Goal: Transaction & Acquisition: Purchase product/service

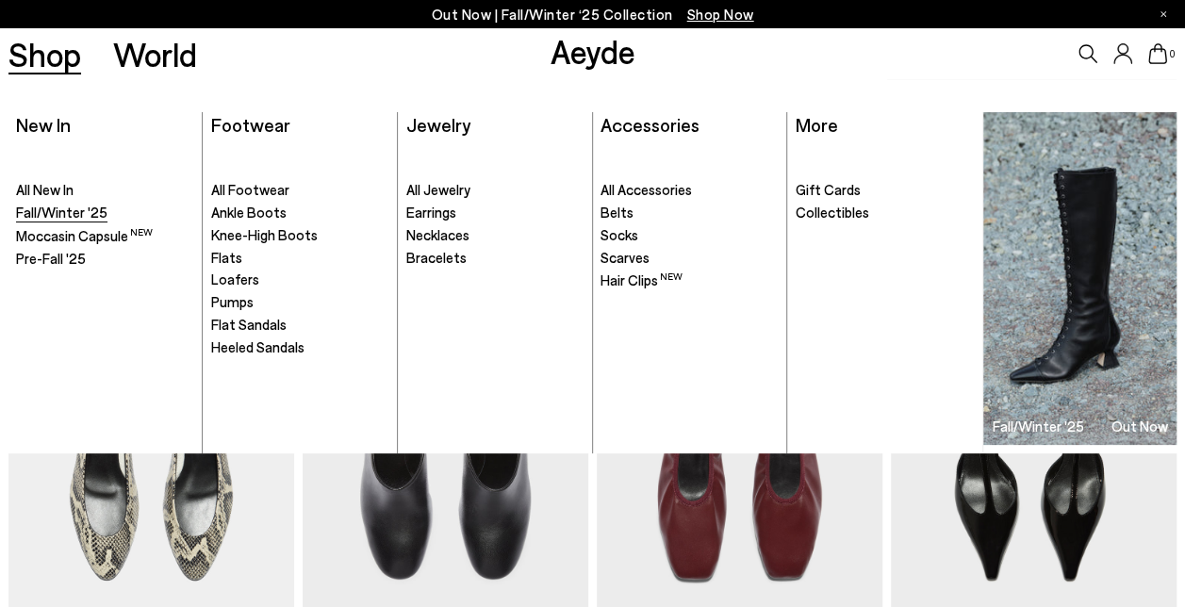
click at [64, 213] on span "Fall/Winter '25" at bounding box center [61, 212] width 91 height 17
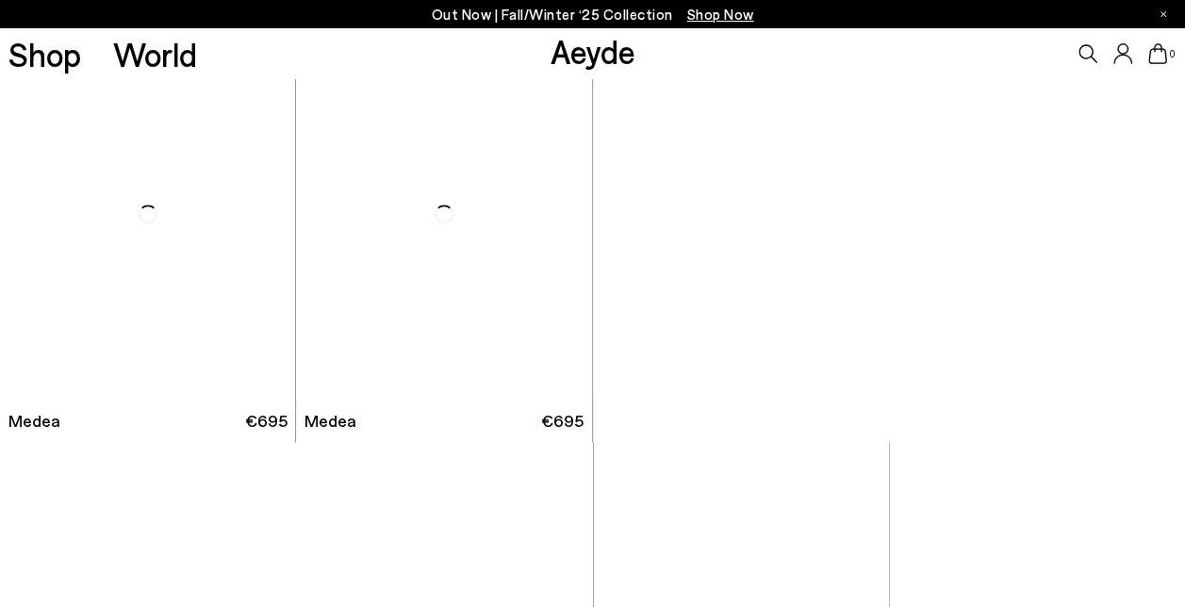
scroll to position [4147, 0]
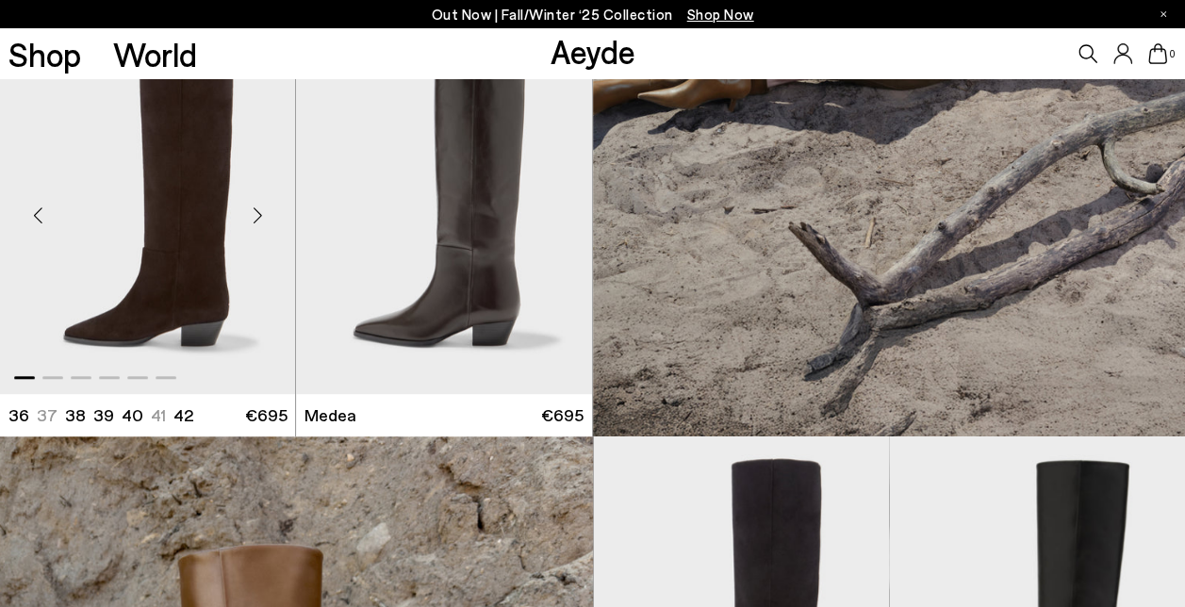
click at [260, 221] on div "Next slide" at bounding box center [257, 216] width 57 height 57
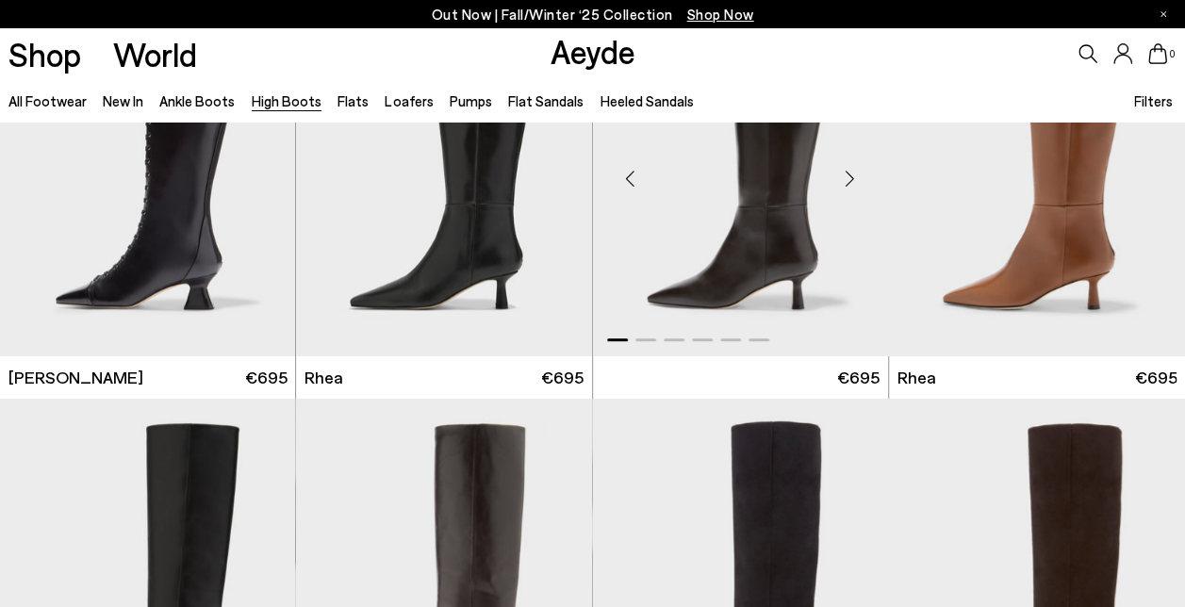
scroll to position [471, 0]
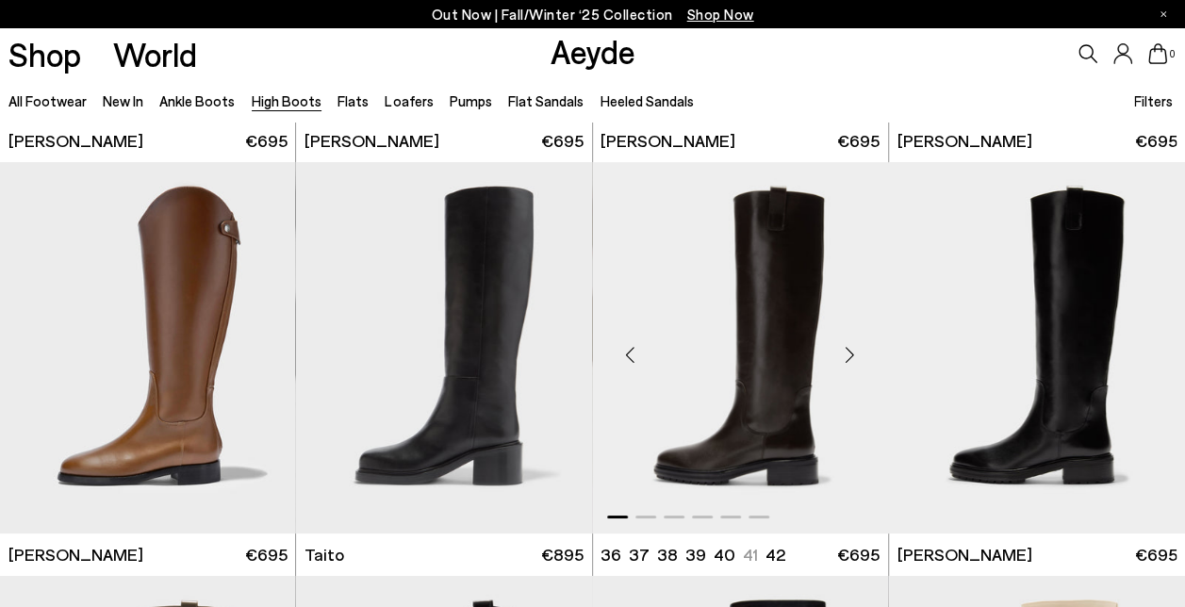
scroll to position [3299, 0]
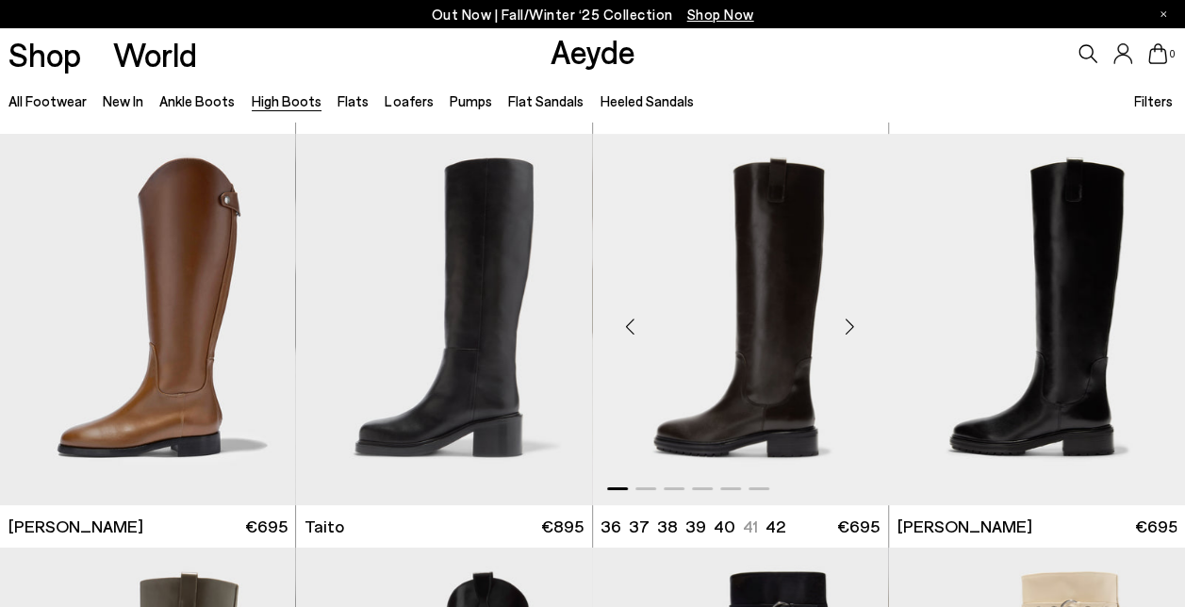
click at [856, 314] on div "Next slide" at bounding box center [850, 327] width 57 height 57
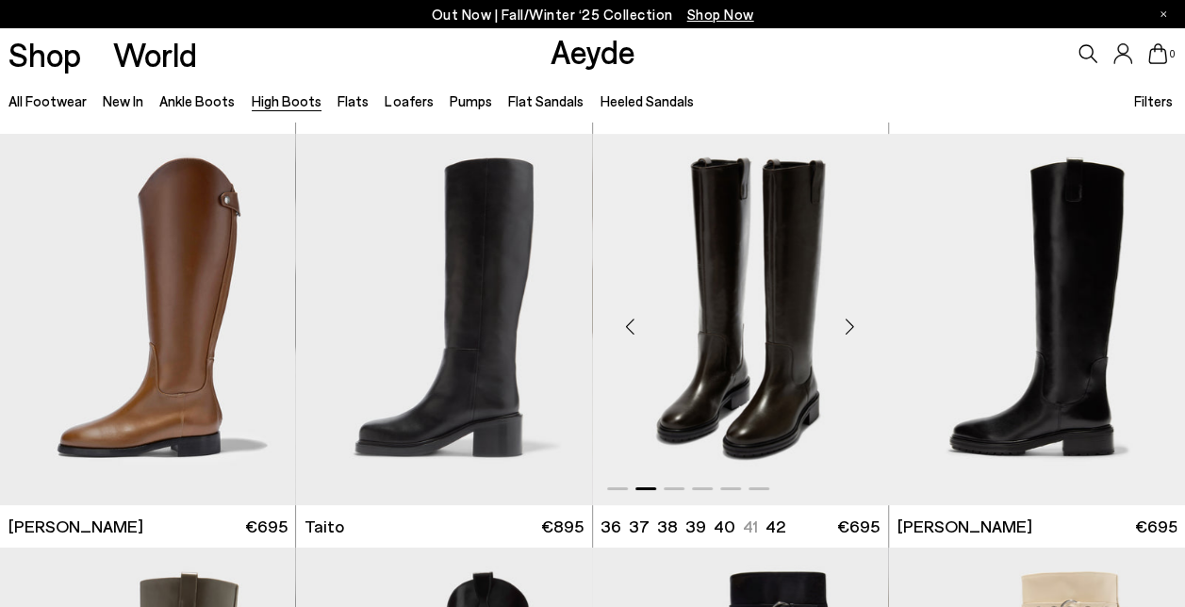
click at [856, 314] on div "Next slide" at bounding box center [850, 327] width 57 height 57
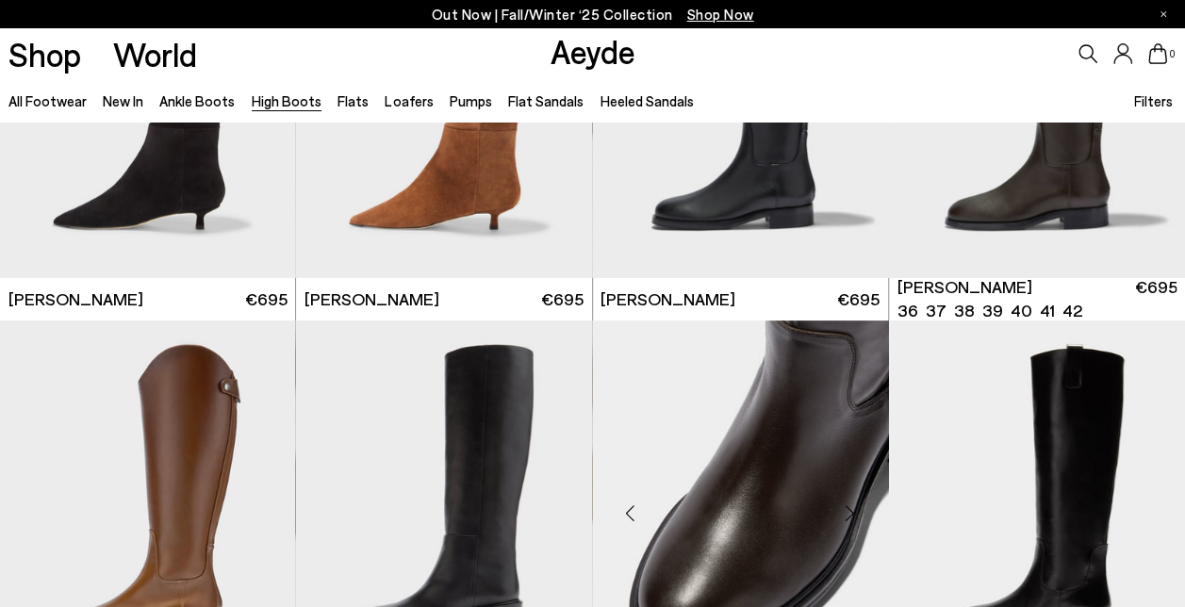
scroll to position [3110, 0]
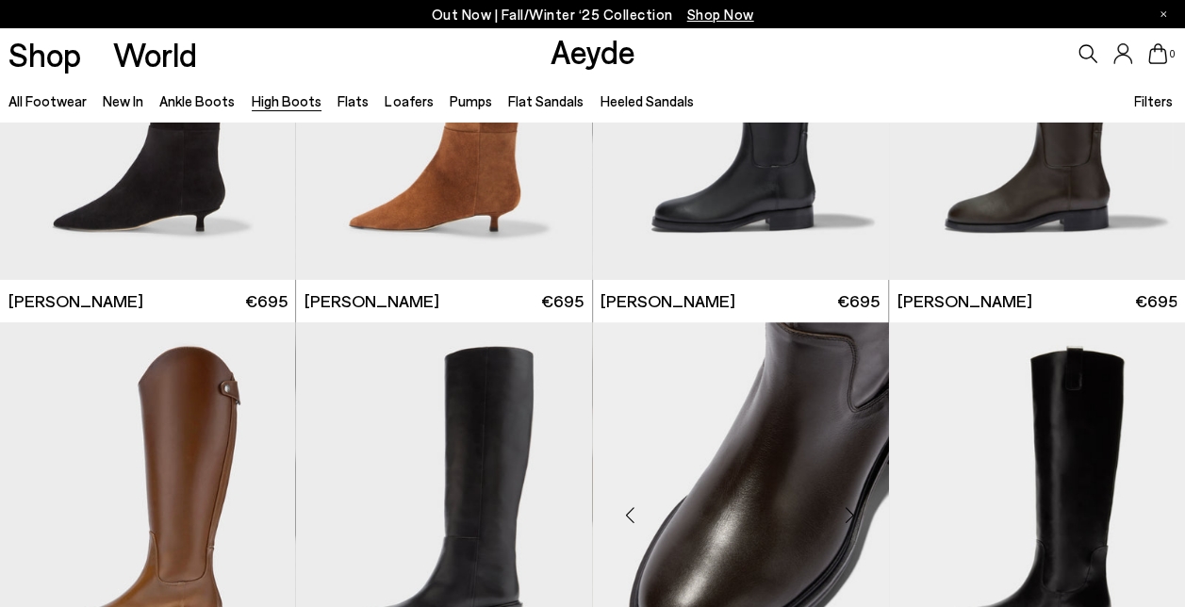
click at [831, 410] on img "3 / 6" at bounding box center [741, 507] width 296 height 371
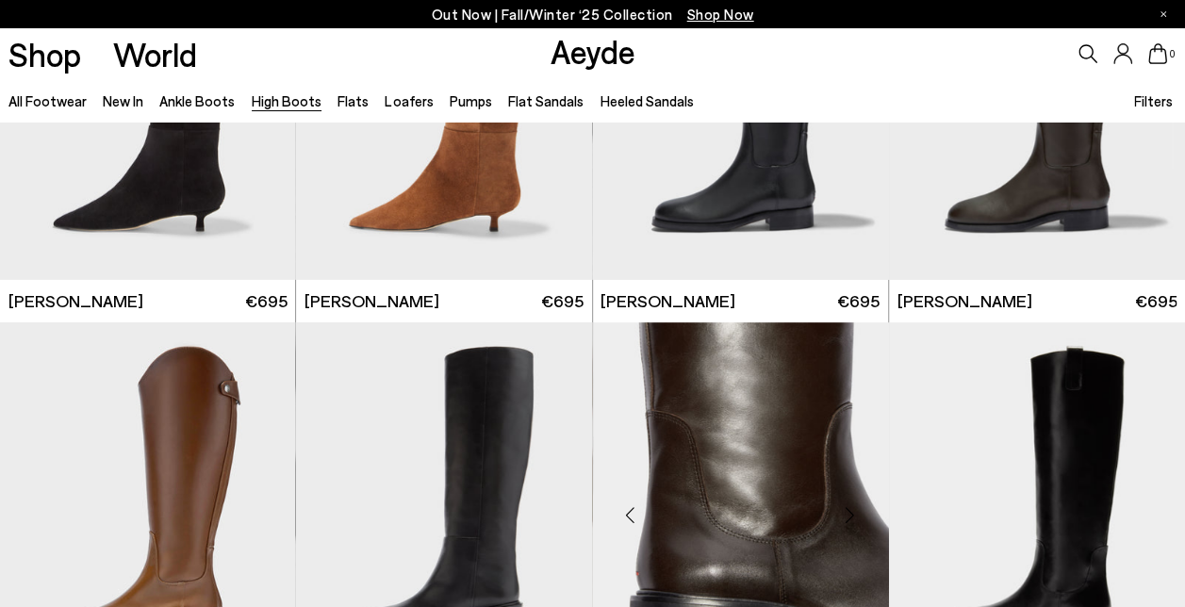
click at [831, 410] on img "4 / 6" at bounding box center [741, 507] width 296 height 371
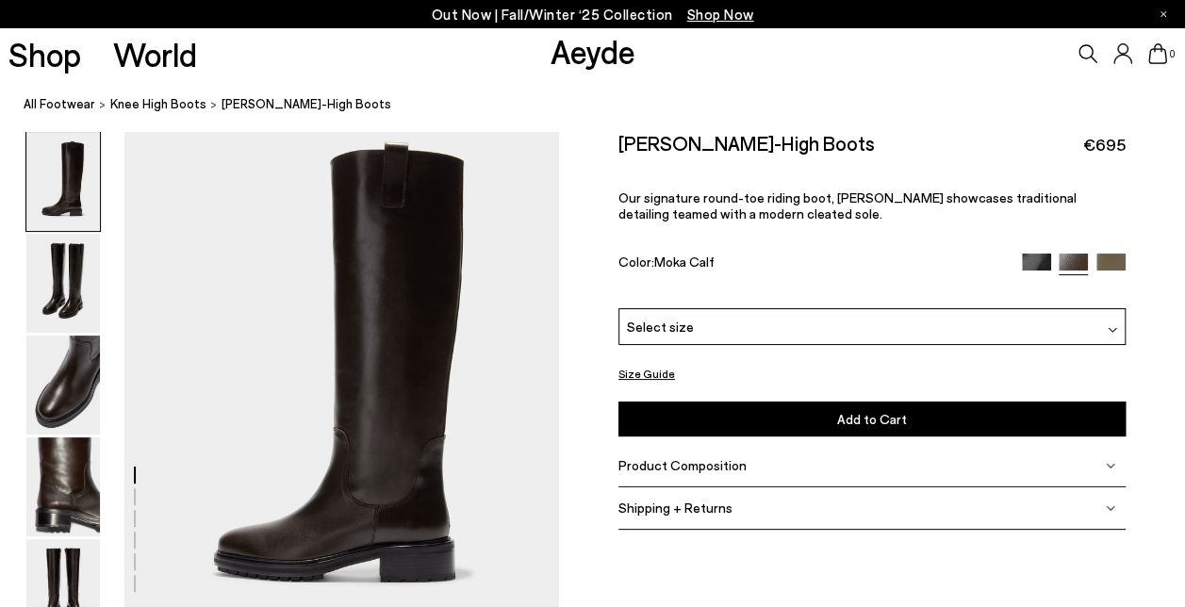
click at [1105, 262] on img at bounding box center [1110, 268] width 29 height 29
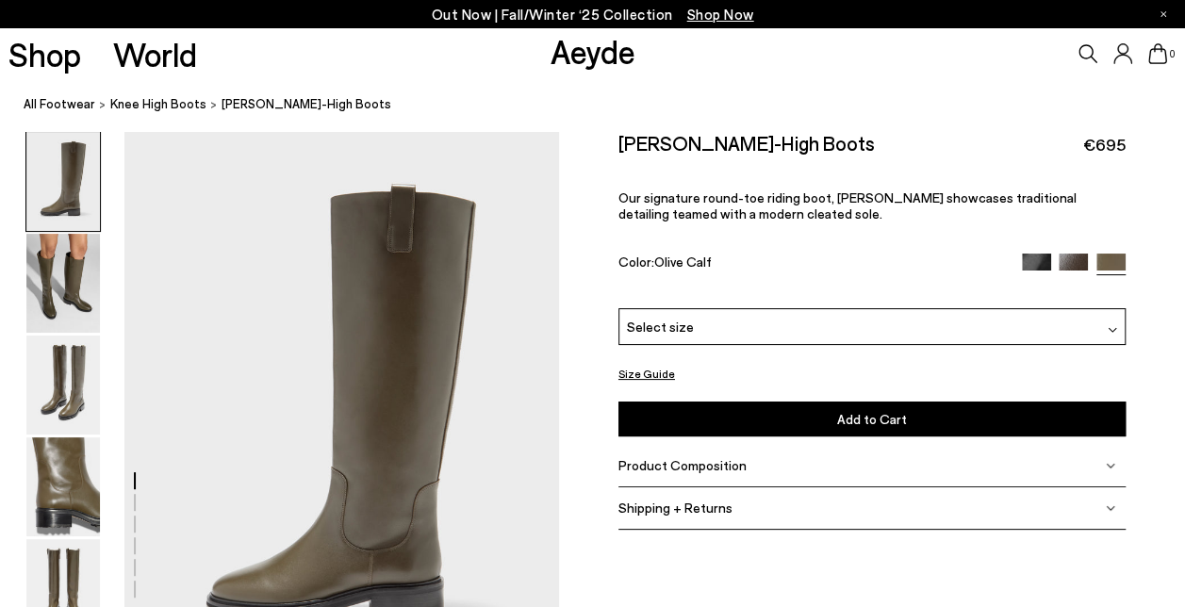
click at [1037, 261] on img at bounding box center [1036, 268] width 29 height 29
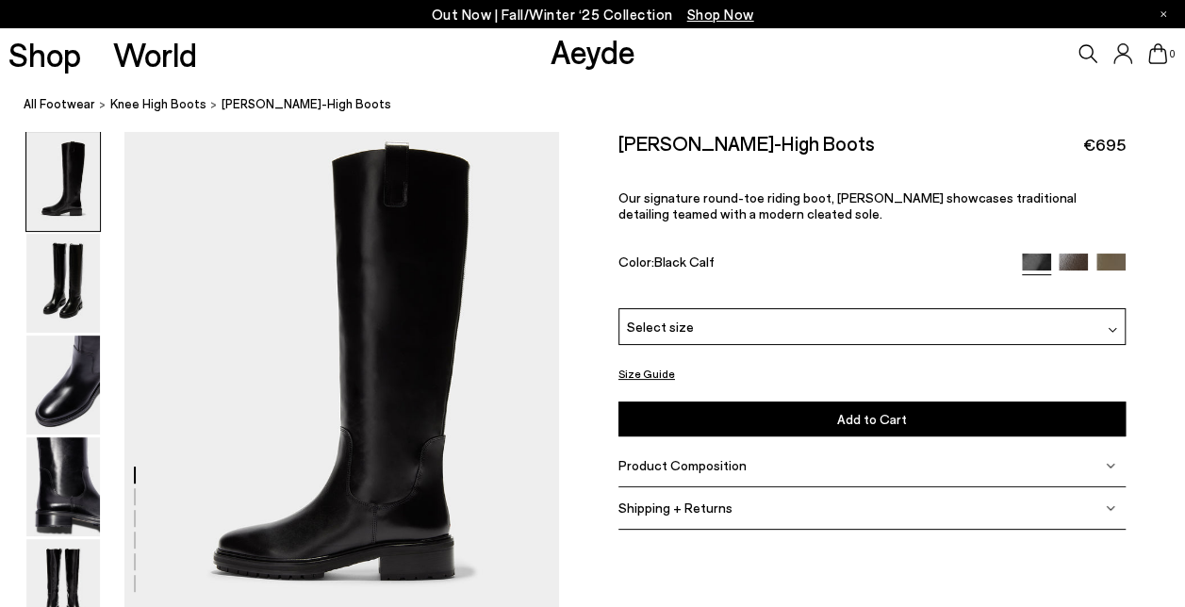
click at [779, 315] on div "Select size" at bounding box center [871, 326] width 507 height 37
click at [777, 315] on div "Select size" at bounding box center [871, 326] width 507 height 37
click at [719, 332] on div "Select size" at bounding box center [871, 326] width 507 height 37
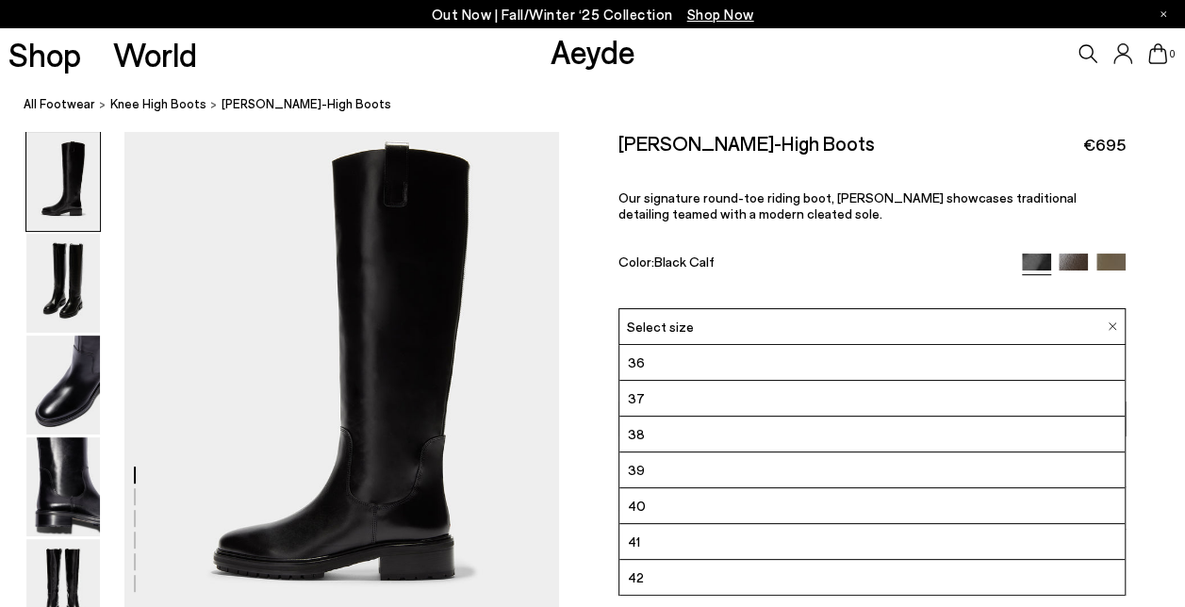
click at [645, 470] on li "39" at bounding box center [871, 470] width 505 height 36
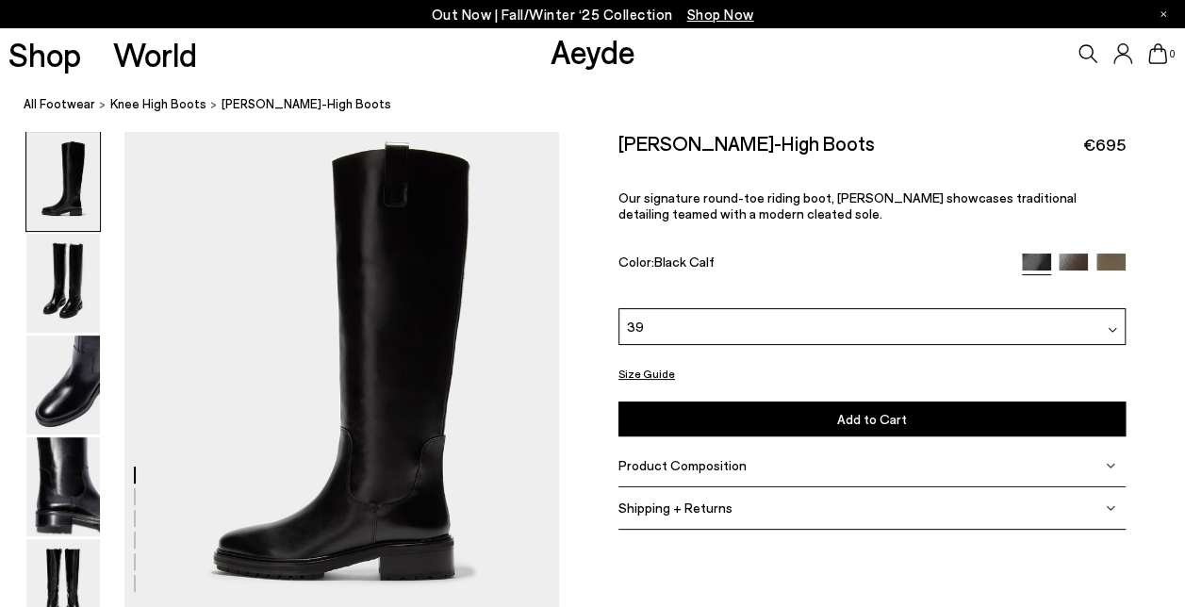
click at [666, 414] on button "Add to Cart Select a Size First" at bounding box center [871, 419] width 507 height 35
click at [154, 109] on span "knee high boots" at bounding box center [158, 103] width 96 height 15
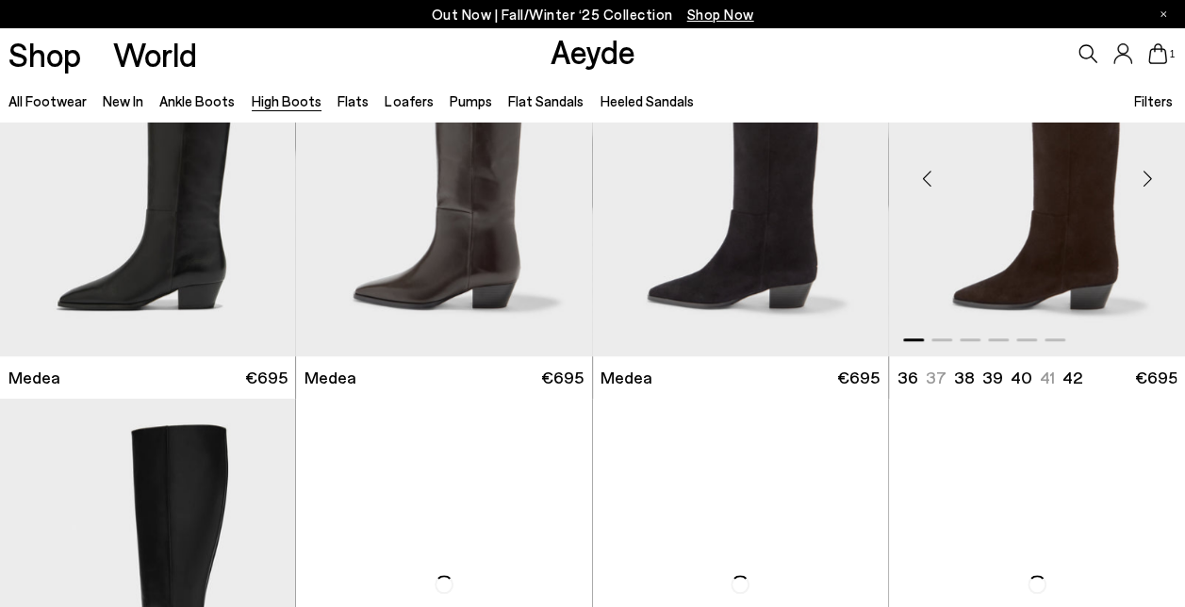
scroll to position [566, 0]
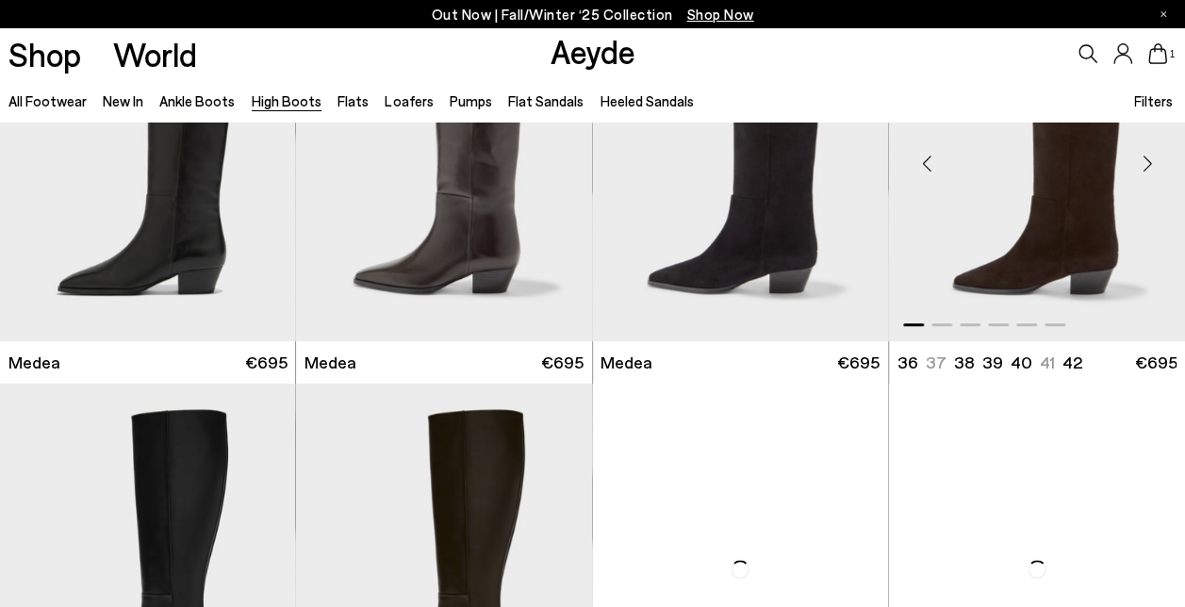
click at [1031, 212] on img "1 / 6" at bounding box center [1037, 155] width 296 height 371
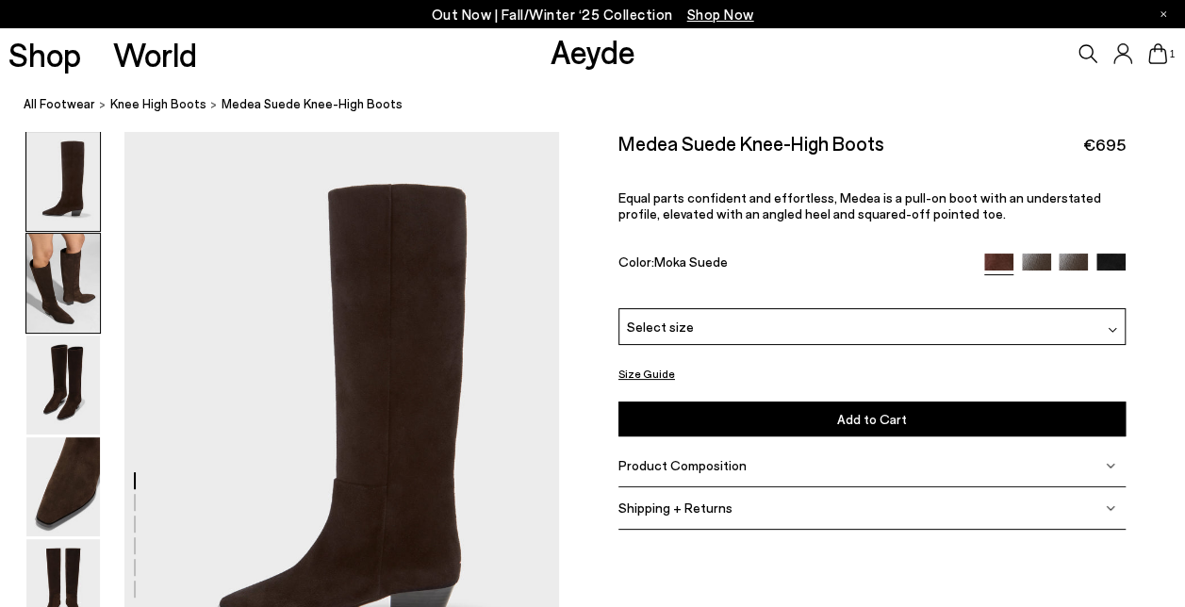
click at [71, 261] on img at bounding box center [63, 283] width 74 height 99
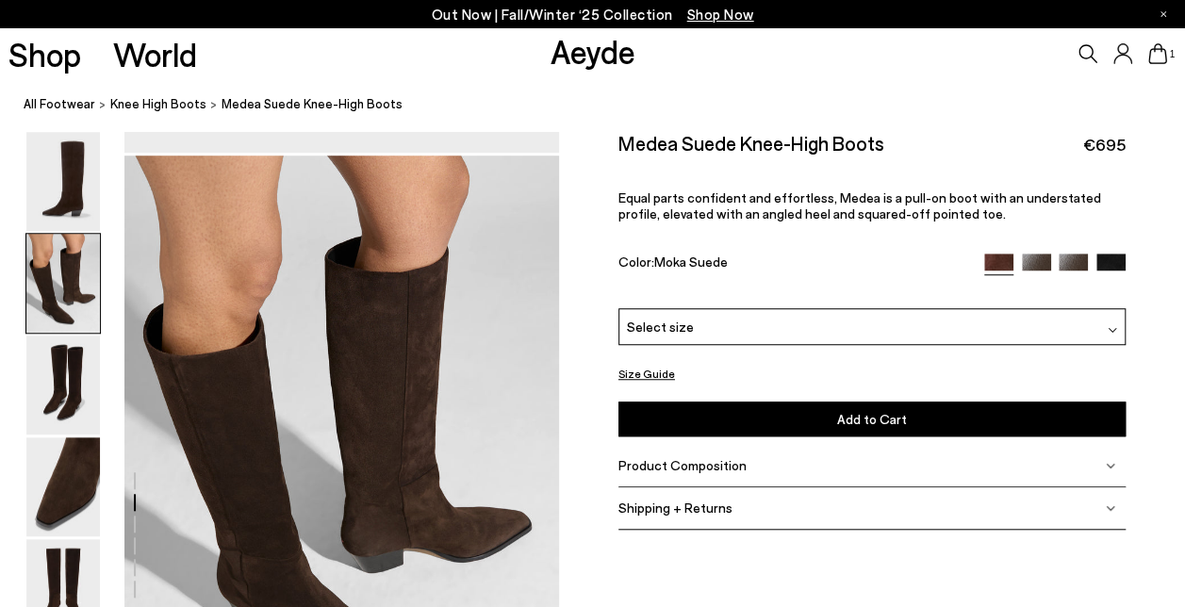
scroll to position [583, 0]
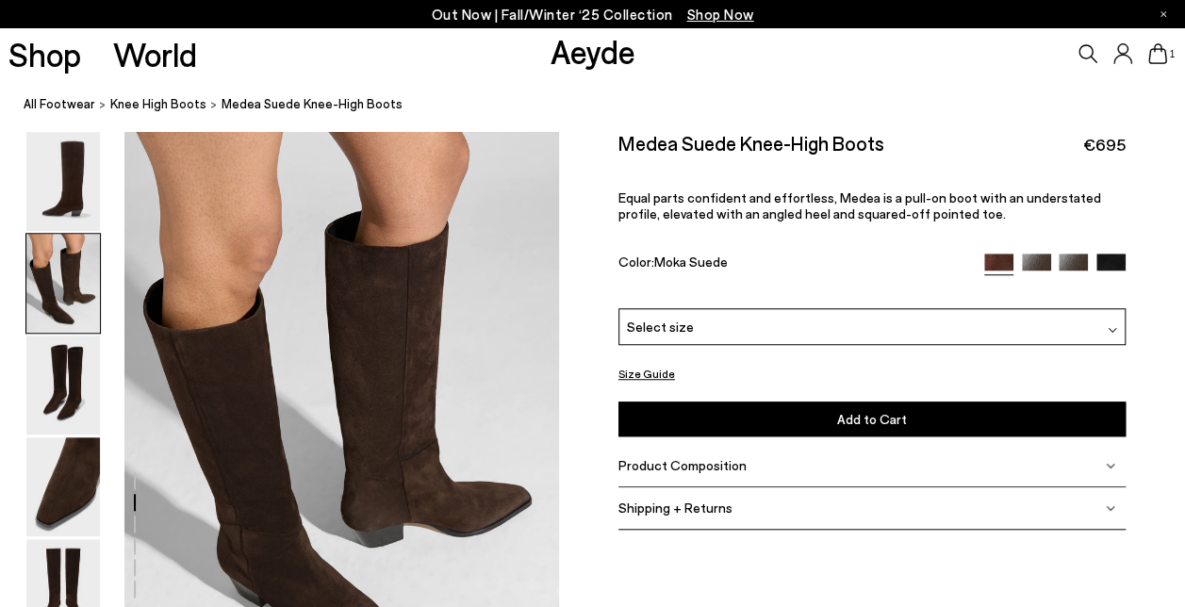
click at [682, 326] on span "Select size" at bounding box center [660, 327] width 67 height 20
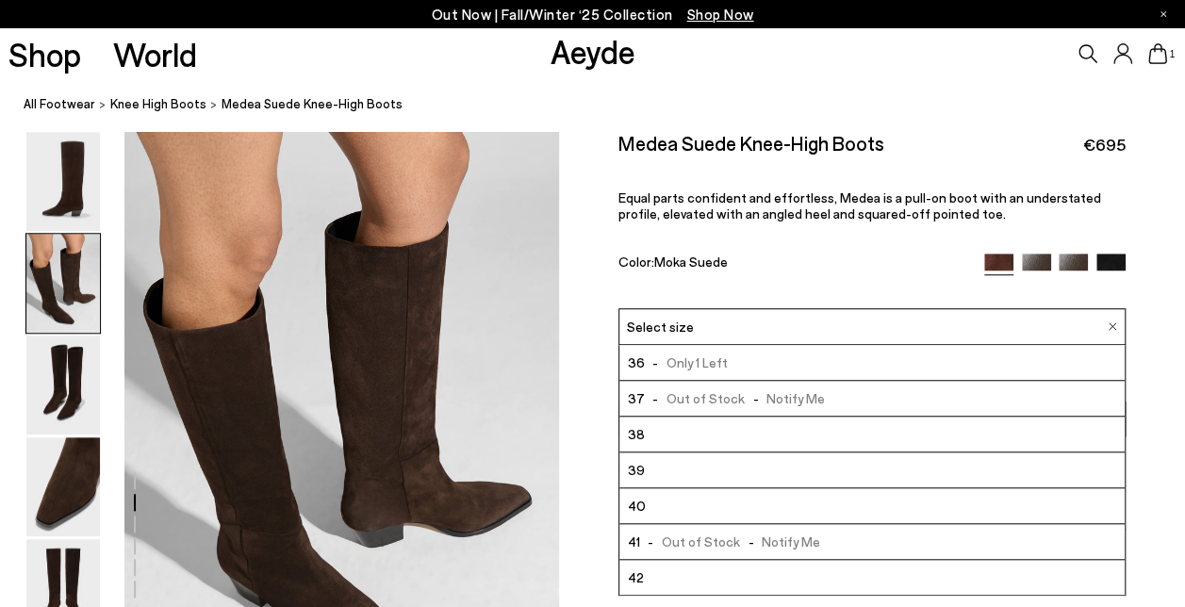
click at [673, 471] on li "39" at bounding box center [871, 470] width 505 height 36
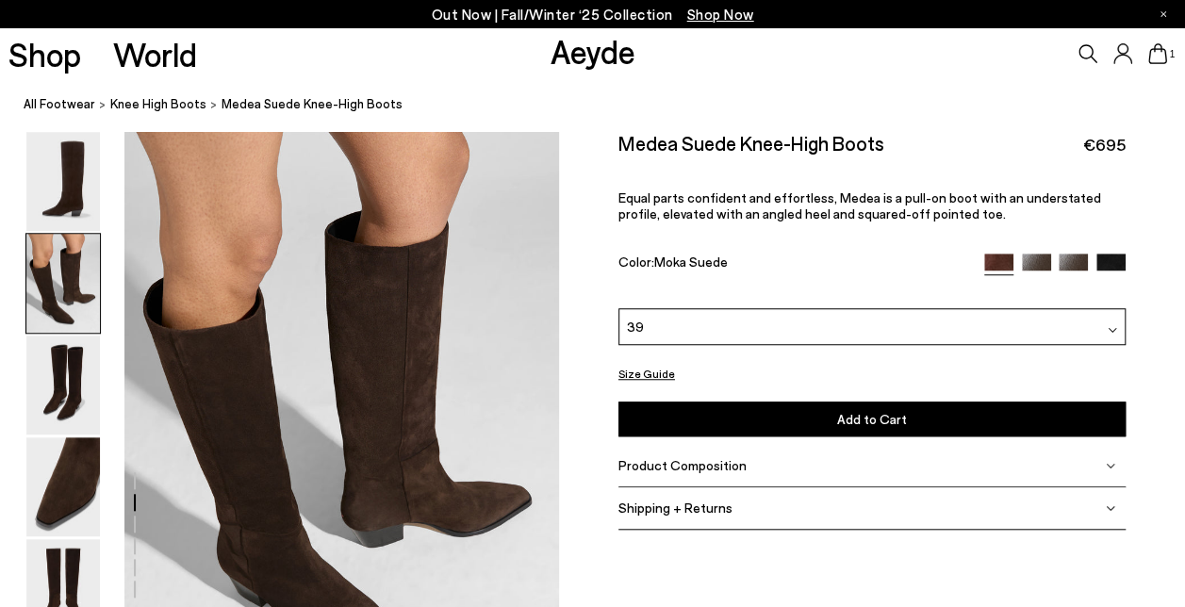
click at [679, 415] on button "Add to Cart Select a Size First" at bounding box center [871, 419] width 507 height 35
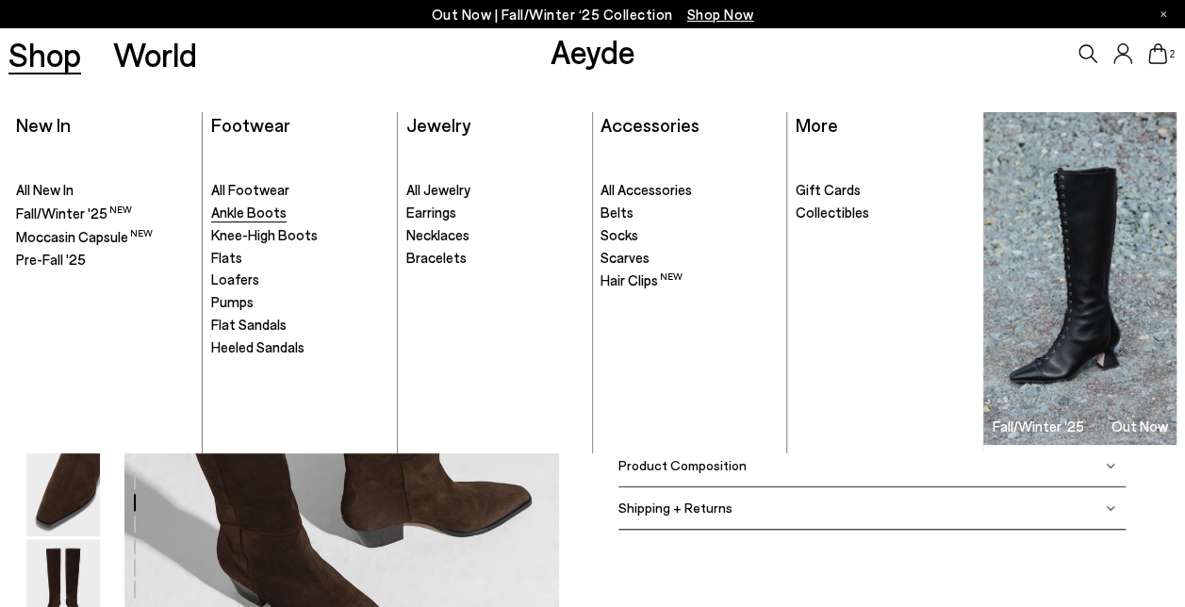
click at [244, 219] on span "Ankle Boots" at bounding box center [248, 212] width 75 height 17
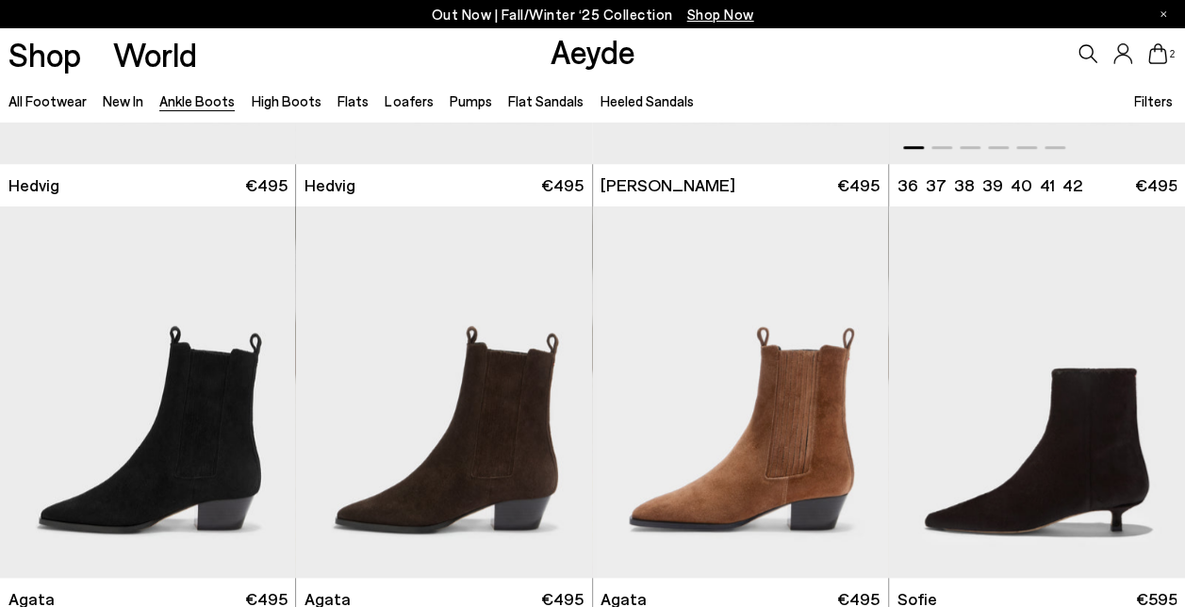
scroll to position [754, 0]
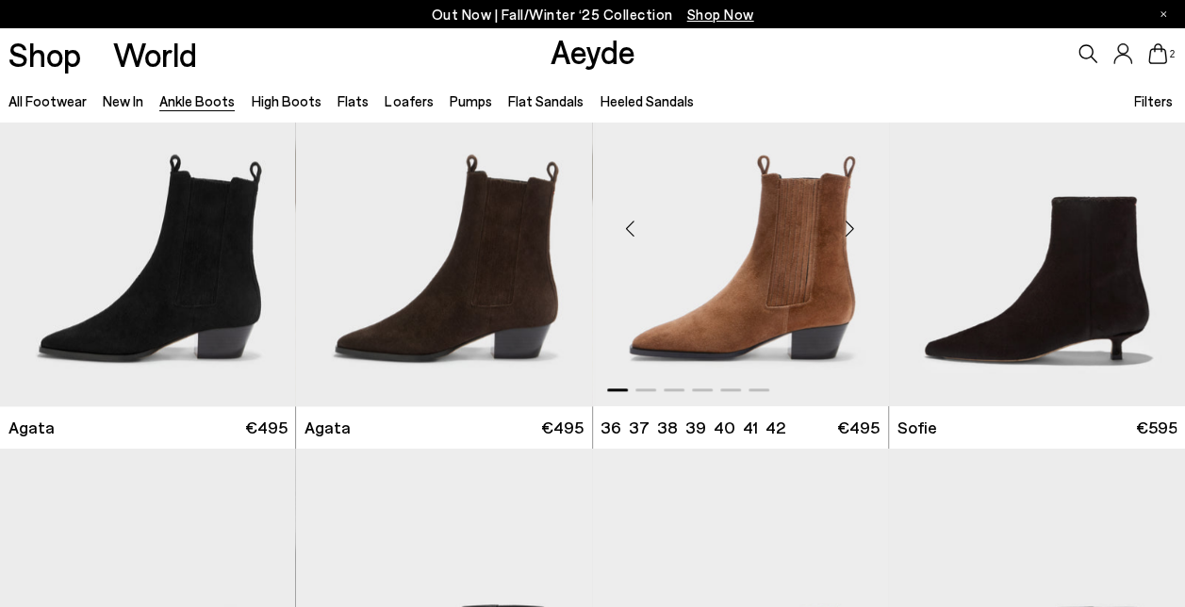
scroll to position [943, 0]
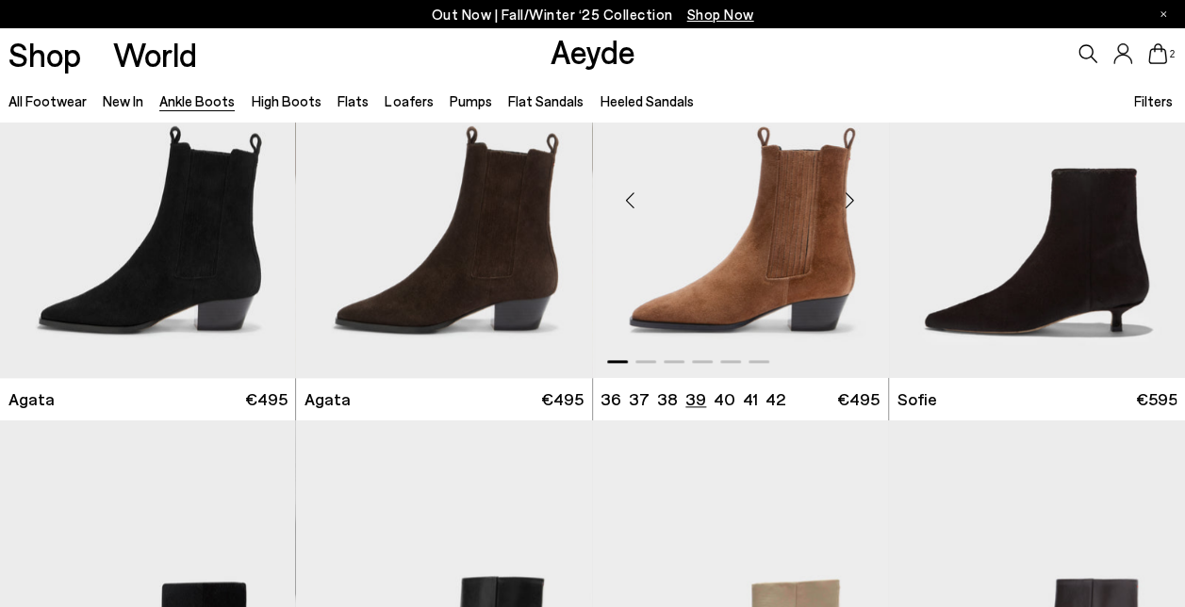
click at [694, 395] on li "39" at bounding box center [695, 399] width 21 height 24
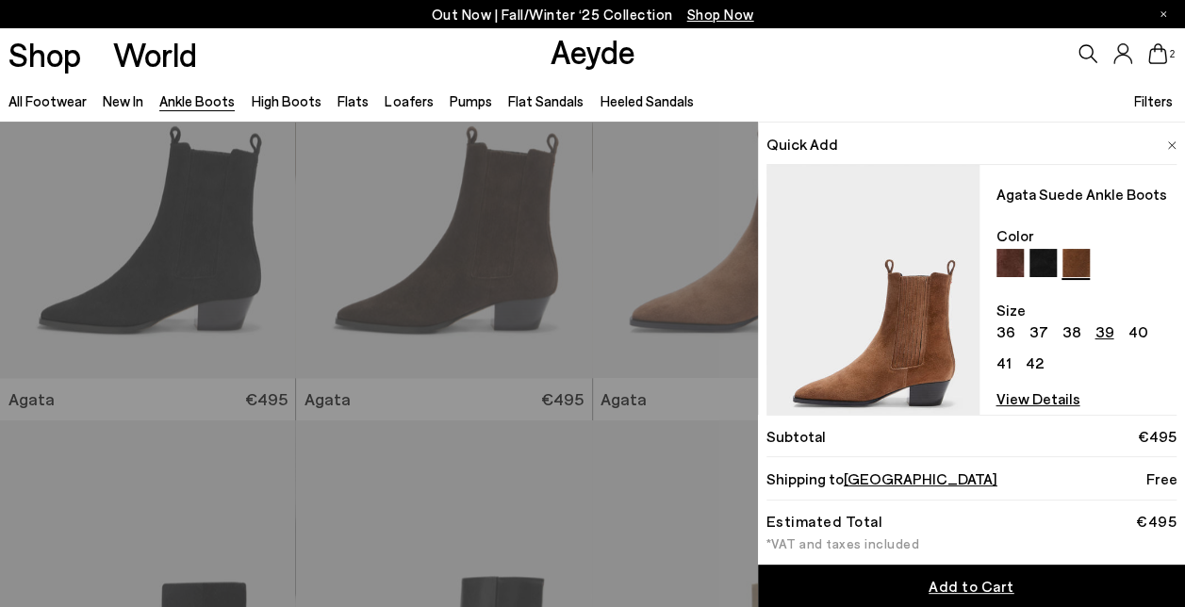
click at [861, 586] on link "Add to Cart" at bounding box center [971, 586] width 427 height 42
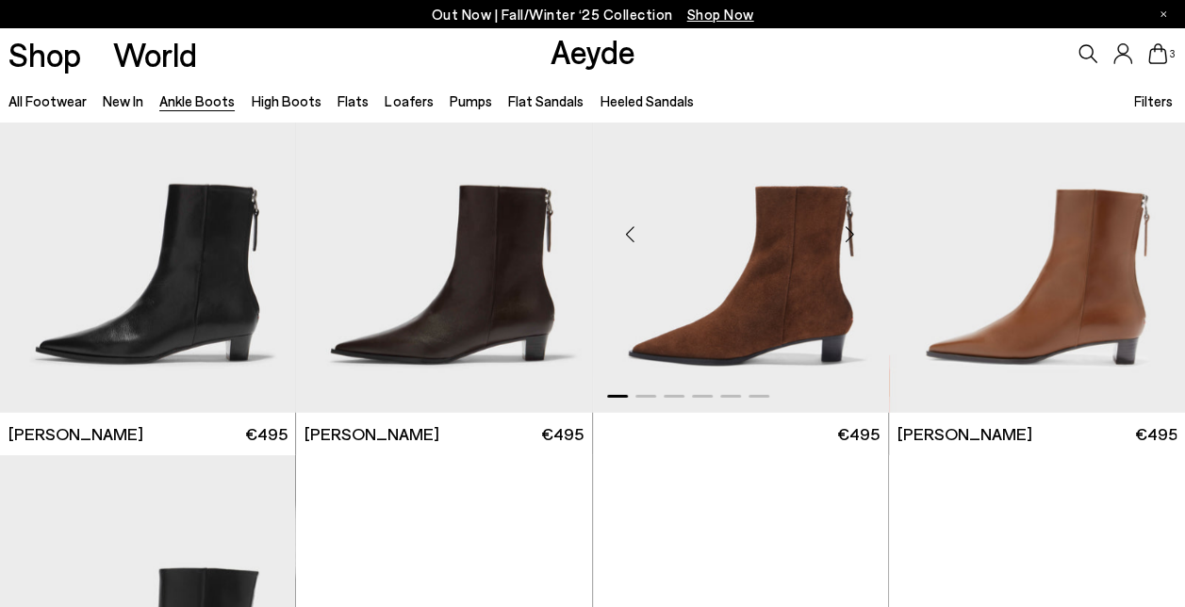
scroll to position [2545, 0]
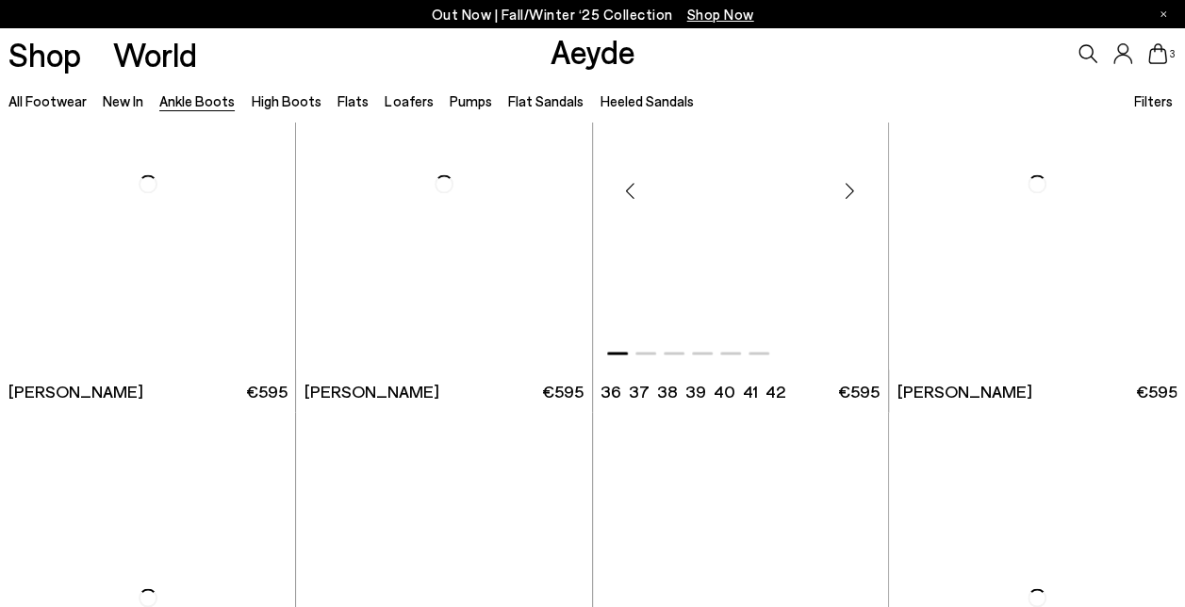
scroll to position [4996, 0]
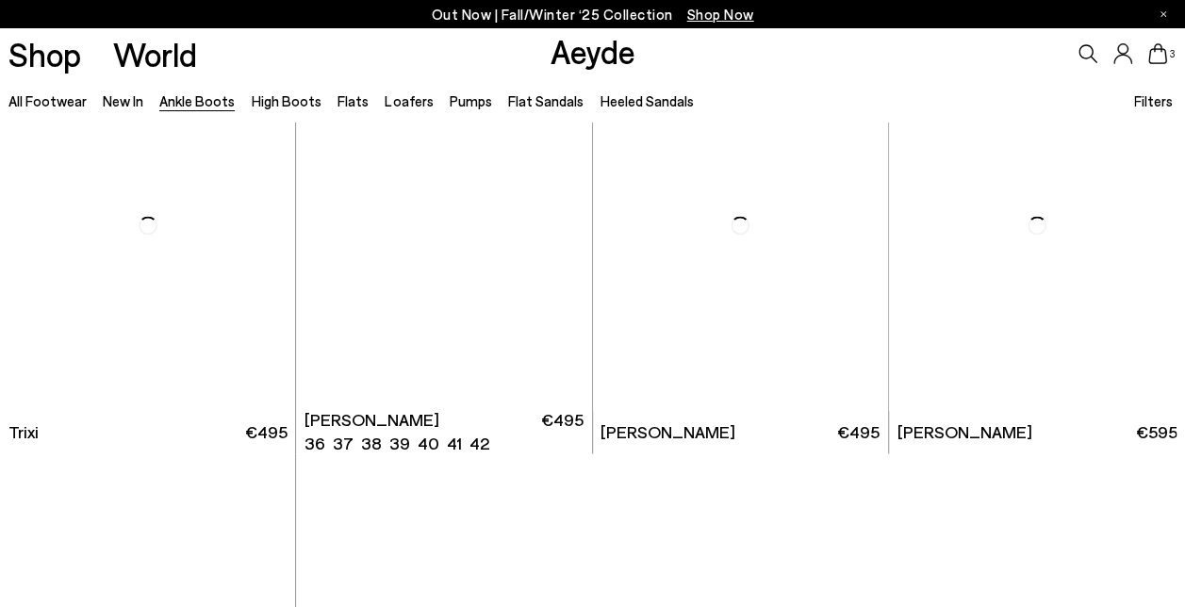
scroll to position [8389, 0]
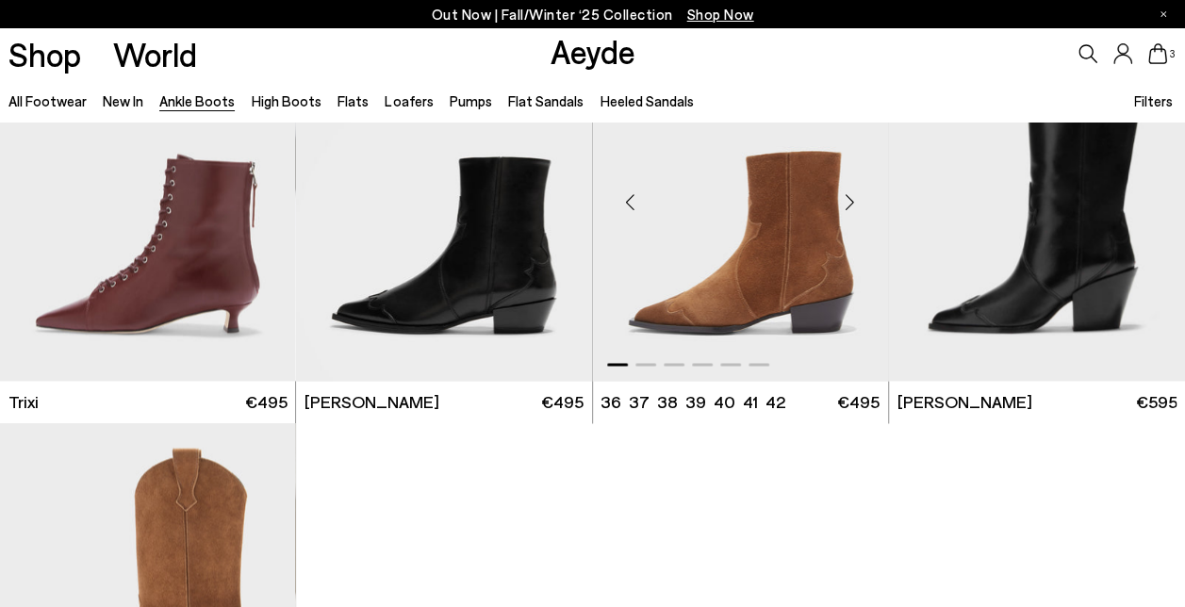
click at [856, 200] on div "Next slide" at bounding box center [850, 202] width 57 height 57
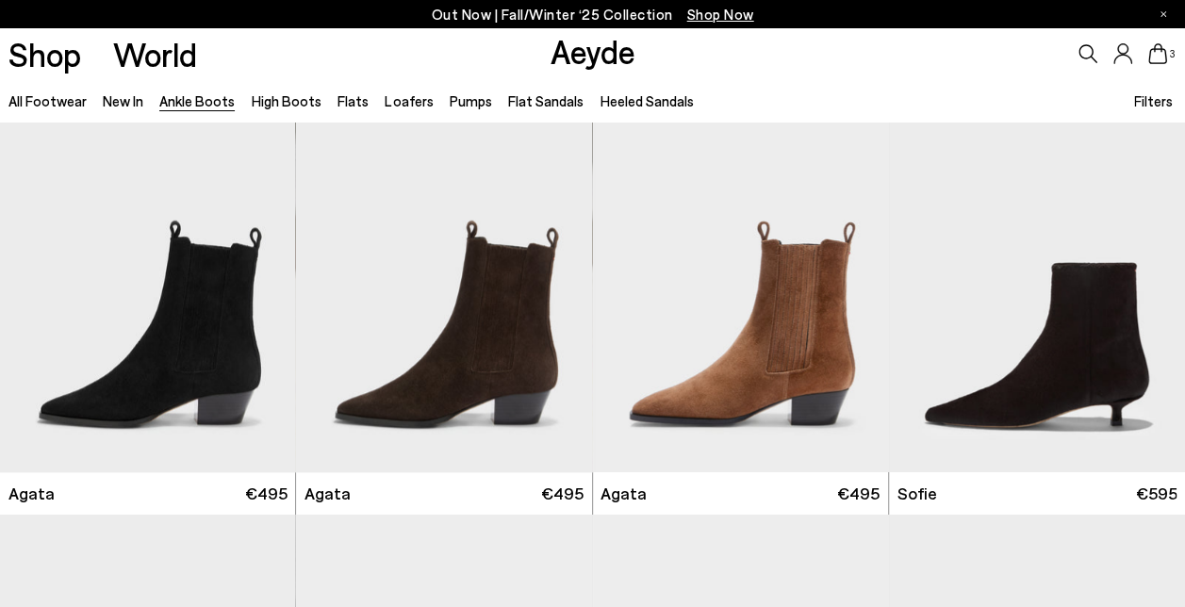
scroll to position [0, 0]
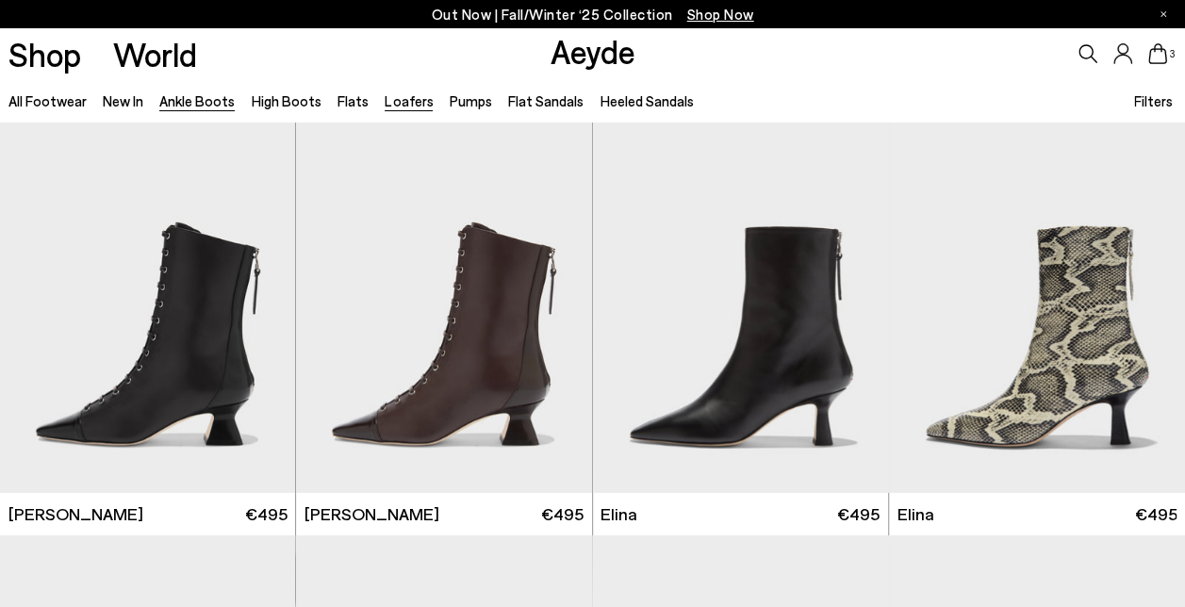
click at [390, 100] on link "Loafers" at bounding box center [409, 100] width 48 height 17
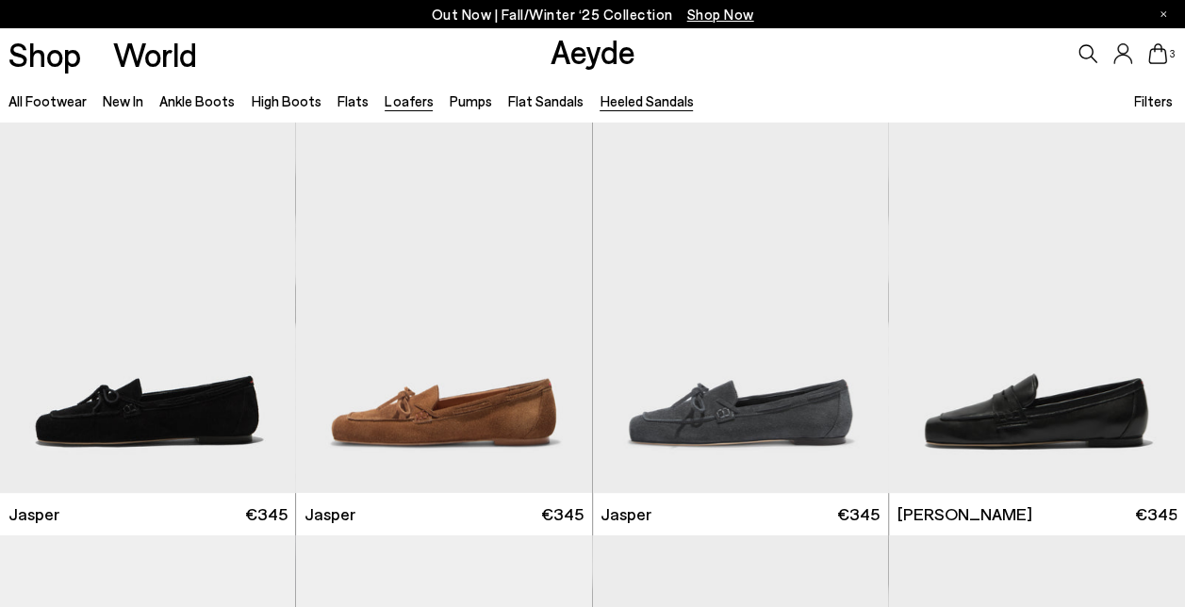
click at [622, 102] on link "Heeled Sandals" at bounding box center [645, 100] width 93 height 17
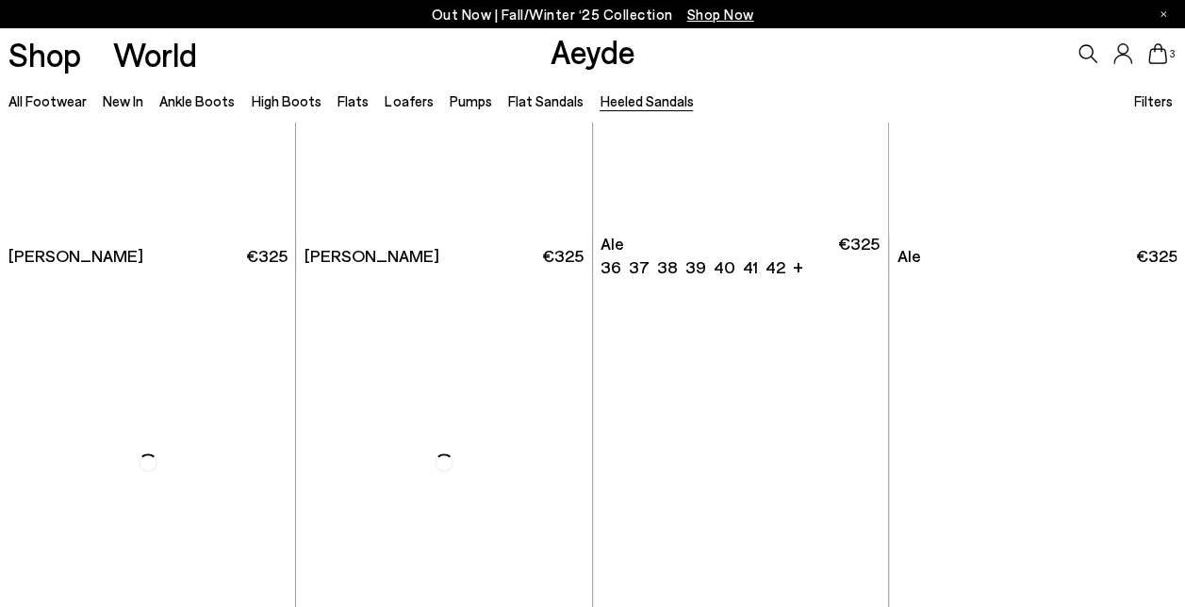
scroll to position [3560, 0]
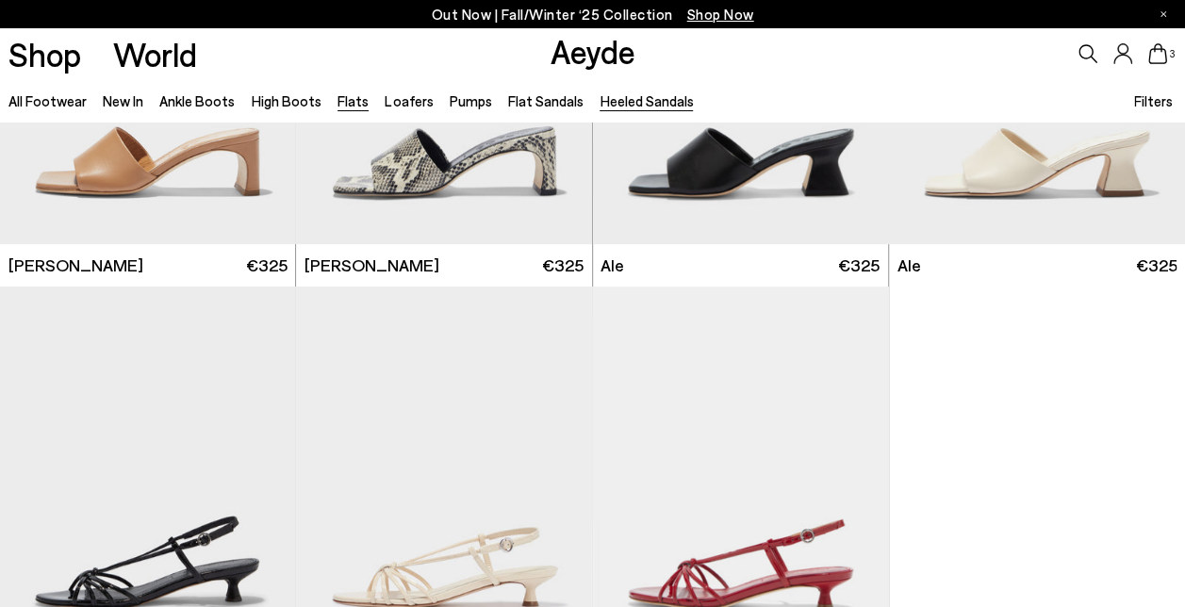
click at [337, 102] on link "Flats" at bounding box center [352, 100] width 31 height 17
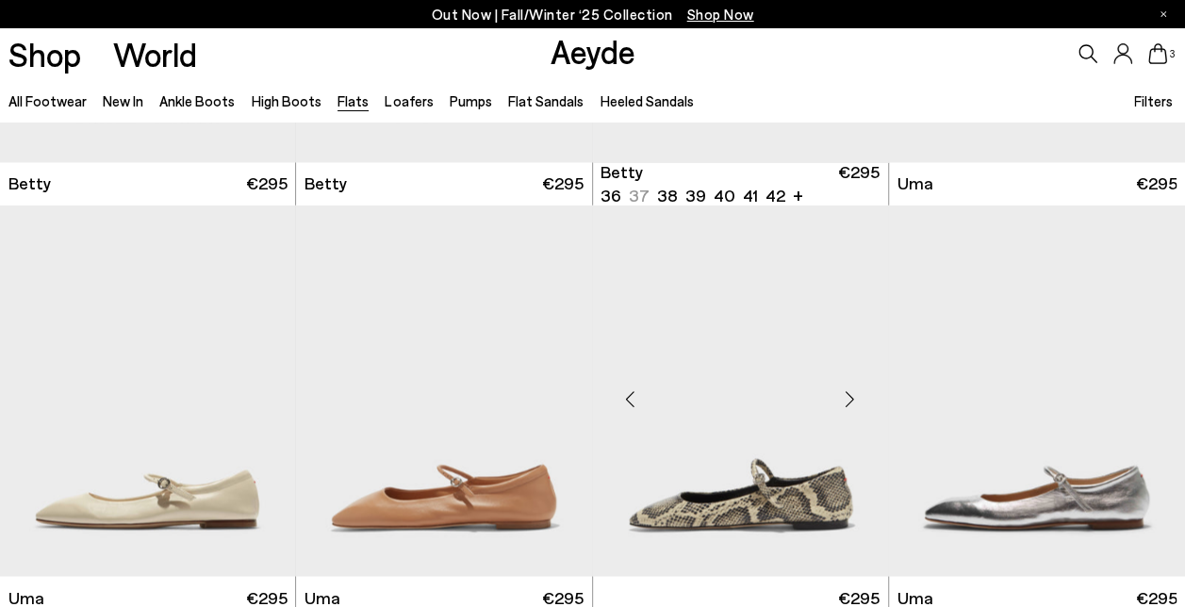
scroll to position [1697, 0]
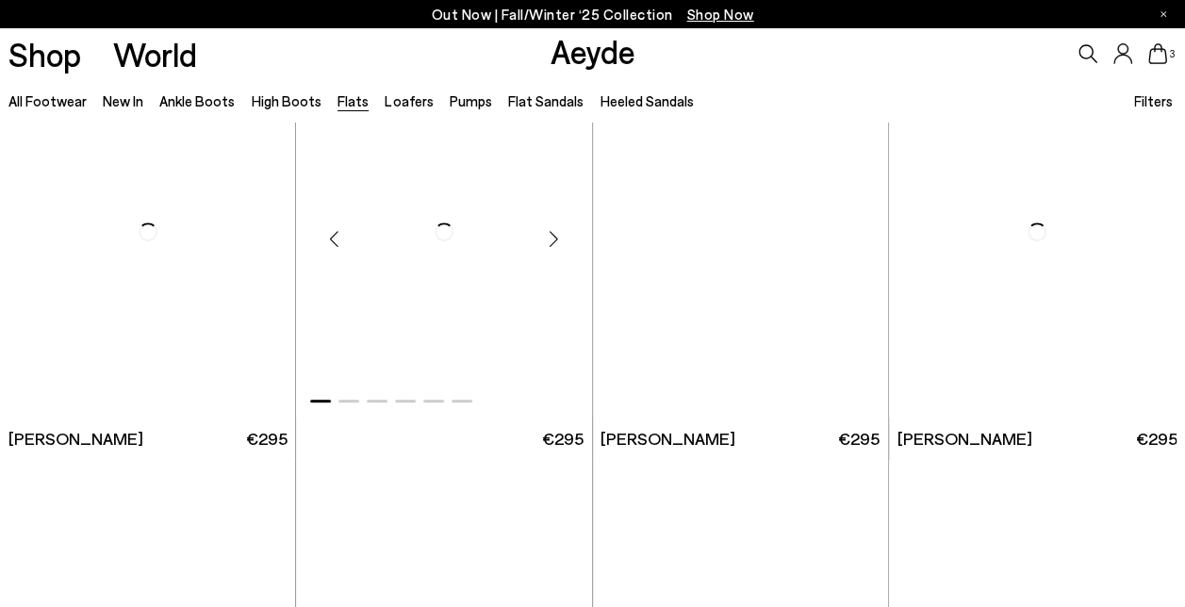
scroll to position [3959, 0]
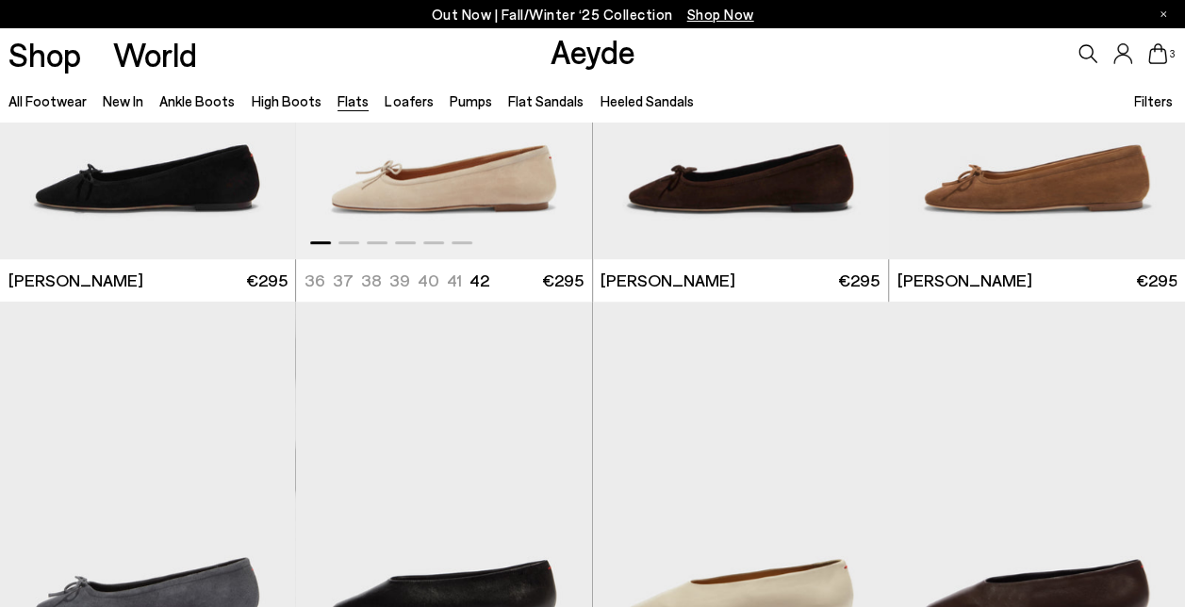
click at [488, 170] on img "1 / 6" at bounding box center [444, 73] width 296 height 371
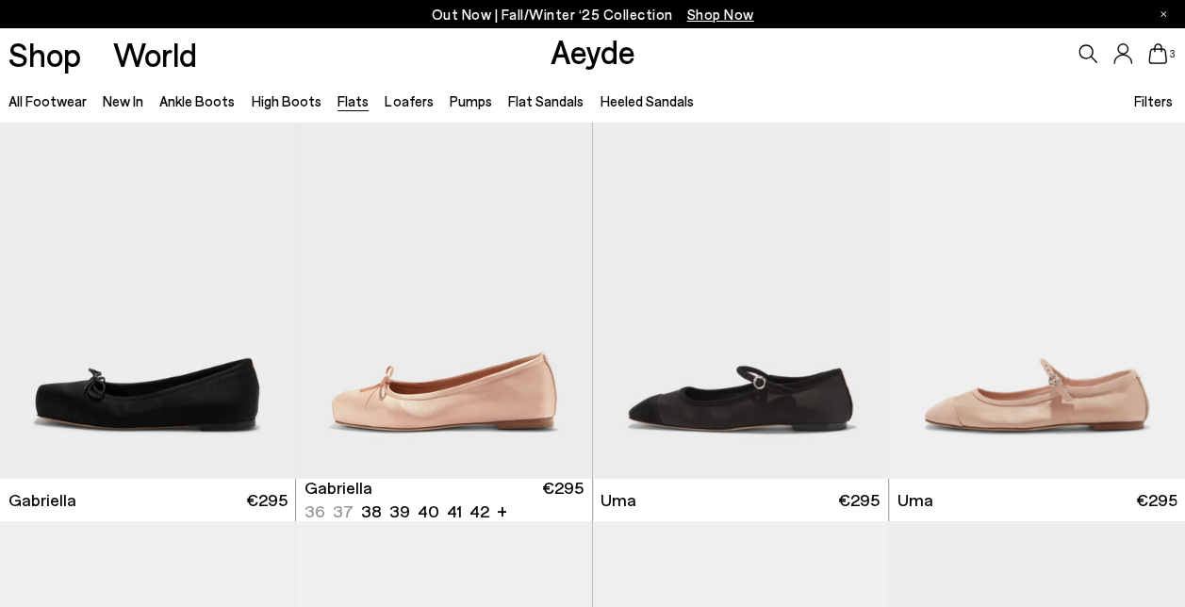
scroll to position [7446, 0]
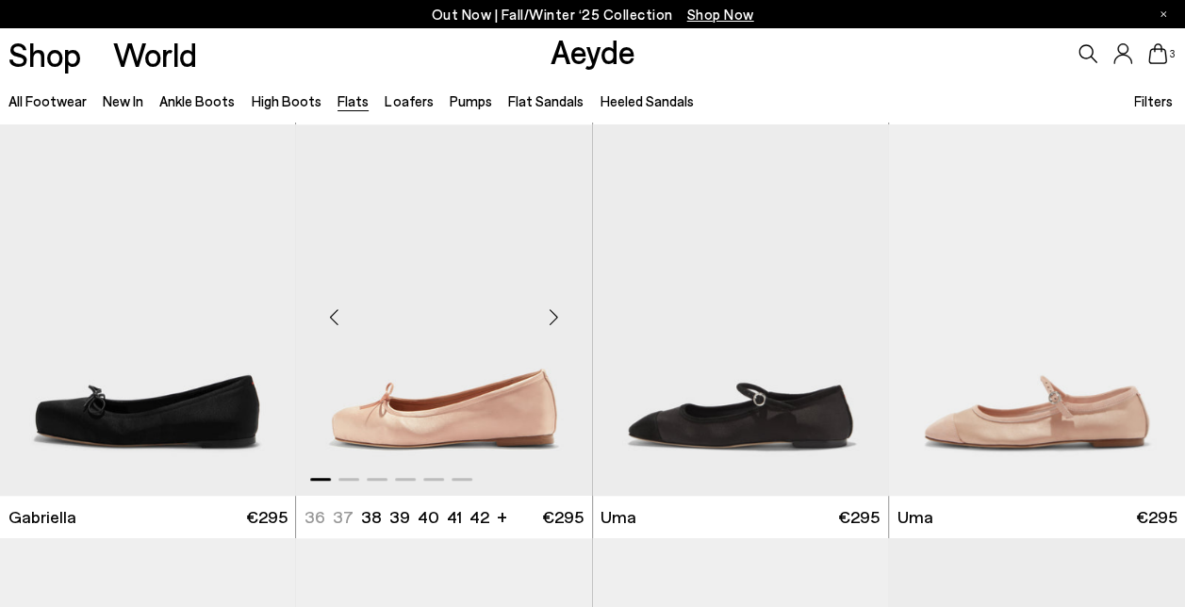
click at [554, 321] on div "Next slide" at bounding box center [554, 317] width 57 height 57
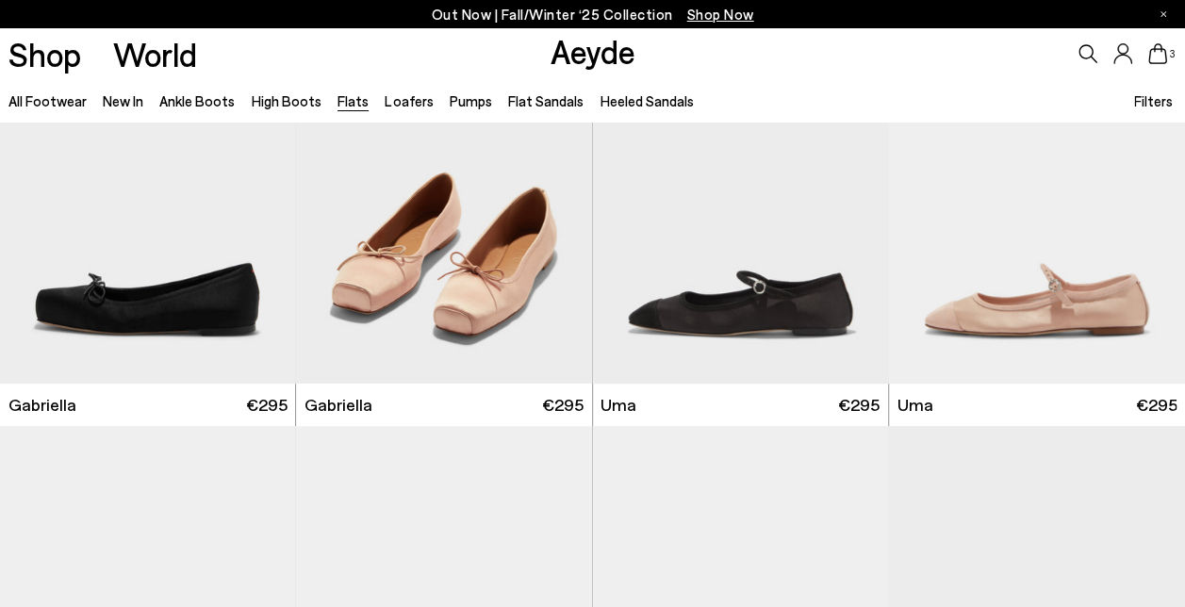
scroll to position [8954, 0]
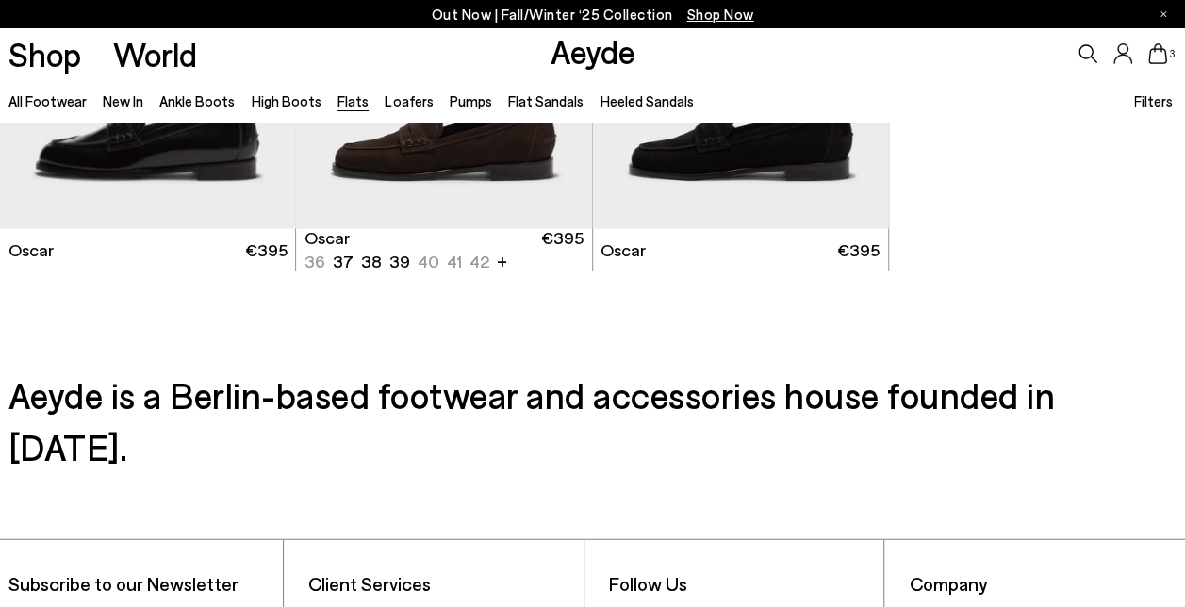
click at [1164, 58] on icon at bounding box center [1157, 53] width 19 height 21
